Goal: Navigation & Orientation: Find specific page/section

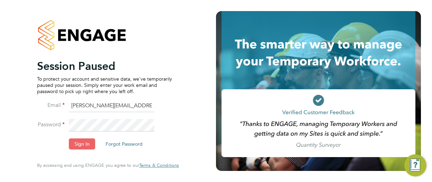
click at [84, 142] on button "Sign In" at bounding box center [82, 143] width 26 height 11
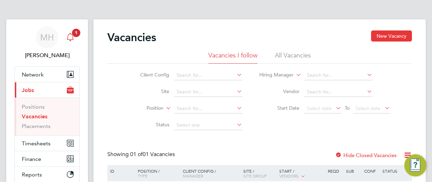
click at [67, 40] on icon "Main navigation" at bounding box center [70, 37] width 8 height 8
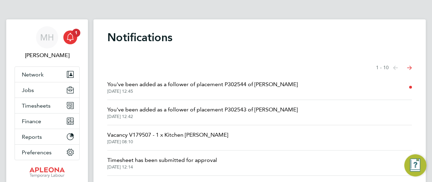
click at [189, 89] on span "[DATE] 12:45" at bounding box center [202, 92] width 190 height 6
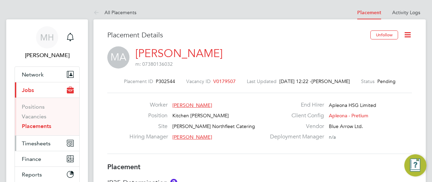
click at [37, 144] on span "Timesheets" at bounding box center [36, 143] width 29 height 7
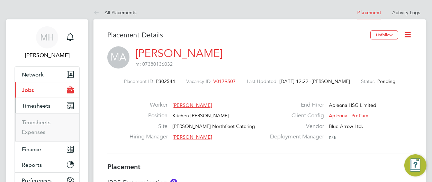
click at [25, 91] on span "Jobs" at bounding box center [28, 90] width 12 height 7
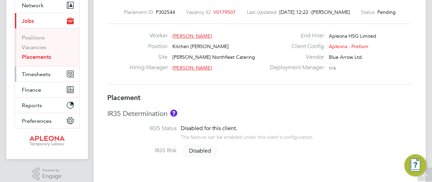
click at [30, 73] on span "Timesheets" at bounding box center [36, 74] width 29 height 7
